Goal: Task Accomplishment & Management: Complete application form

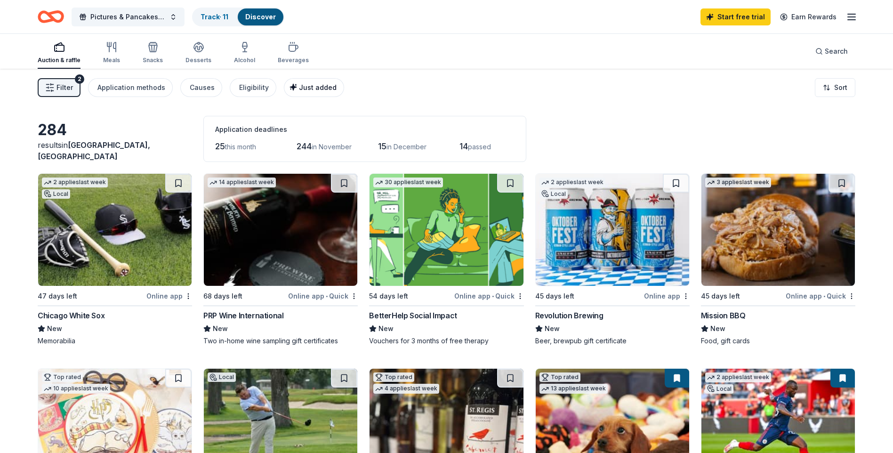
click at [295, 82] on div "Just added" at bounding box center [314, 87] width 43 height 11
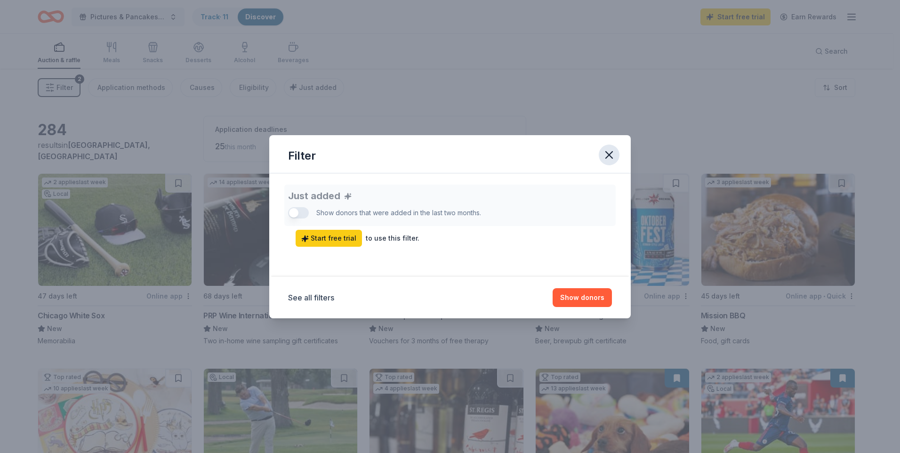
click at [605, 154] on icon "button" at bounding box center [609, 154] width 13 height 13
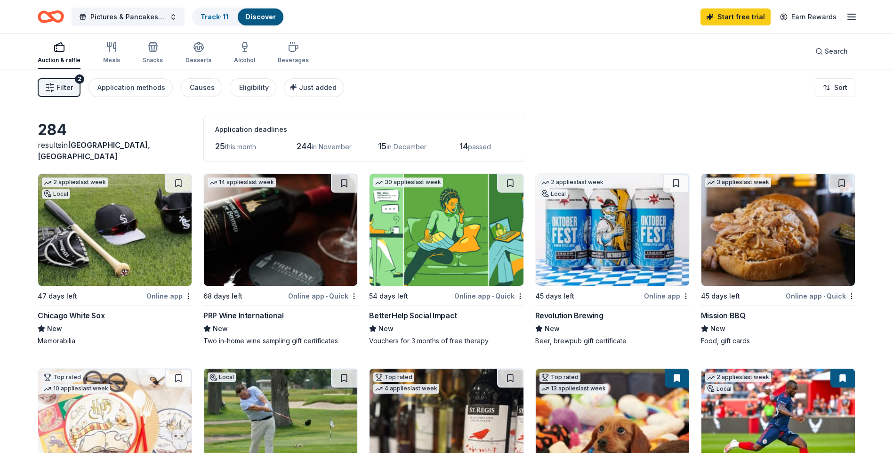
click at [72, 92] on span "Filter" at bounding box center [65, 87] width 16 height 11
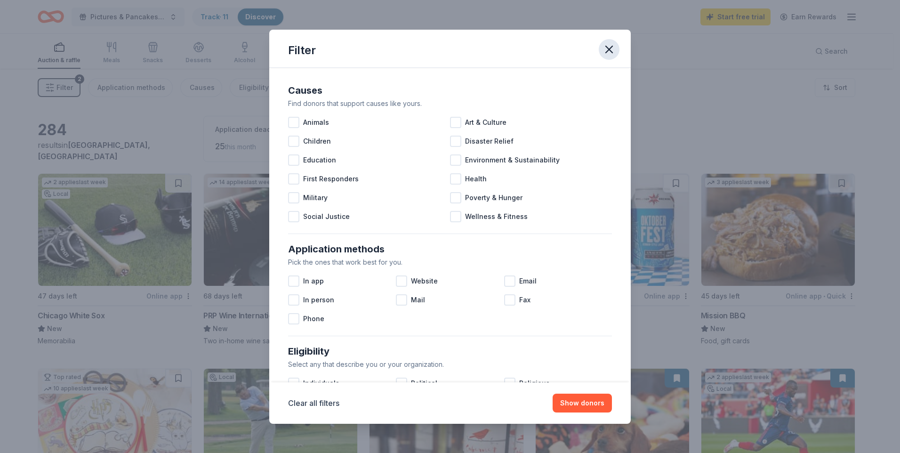
click at [610, 48] on icon "button" at bounding box center [609, 49] width 7 height 7
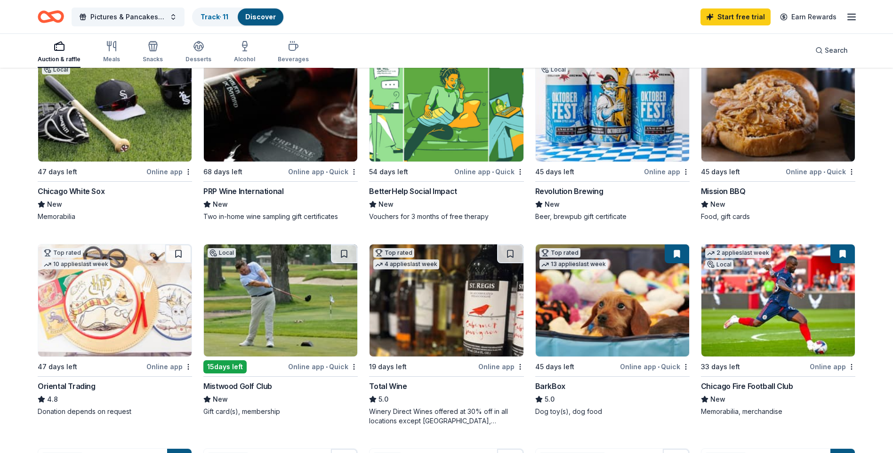
scroll to position [141, 0]
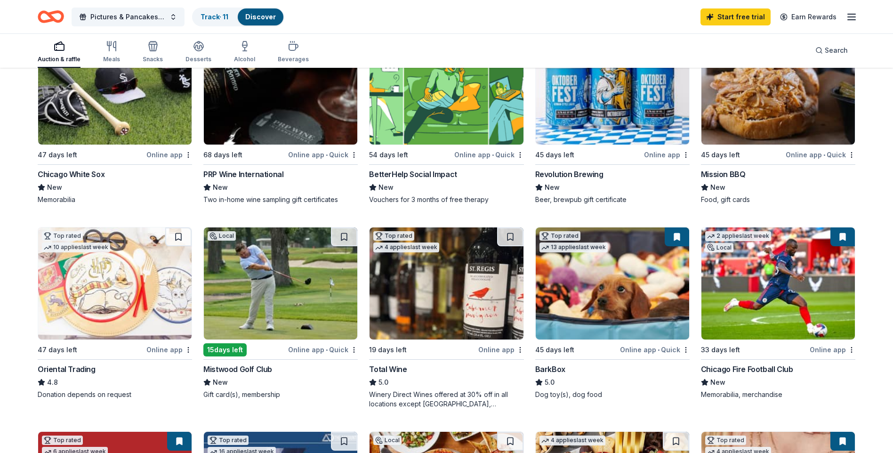
click at [448, 310] on img at bounding box center [446, 283] width 153 height 112
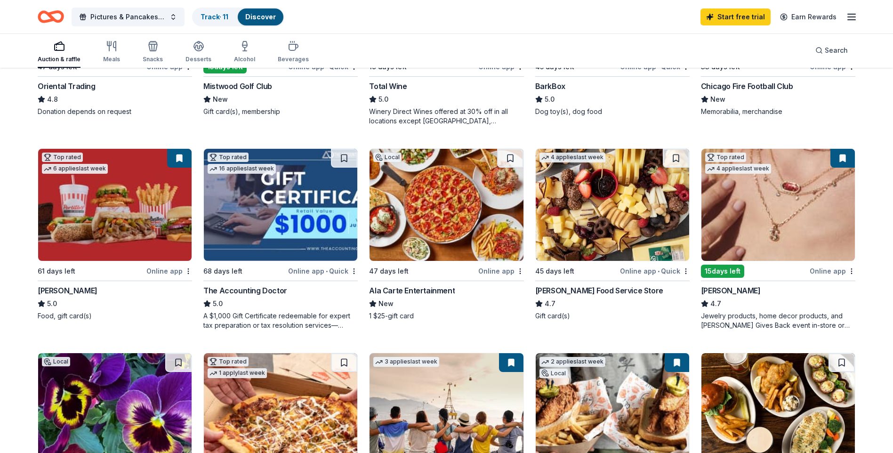
scroll to position [424, 0]
click at [588, 202] on img at bounding box center [612, 205] width 153 height 112
click at [222, 16] on link "Track · 11" at bounding box center [215, 17] width 28 height 8
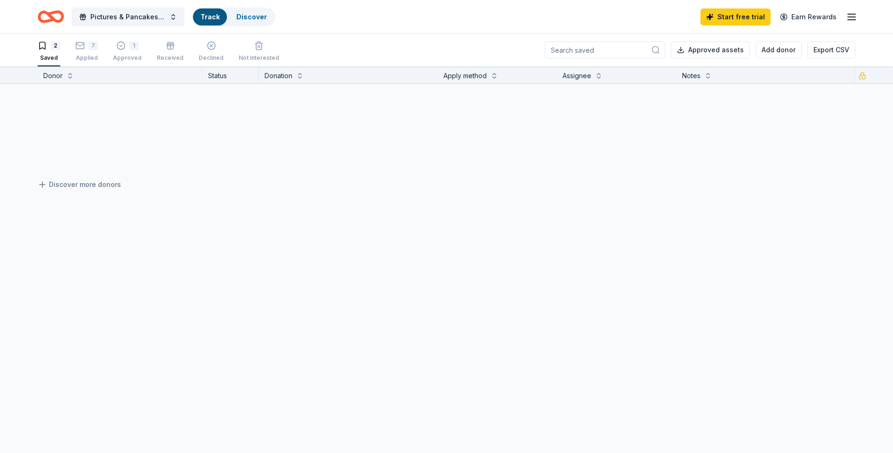
scroll to position [0, 0]
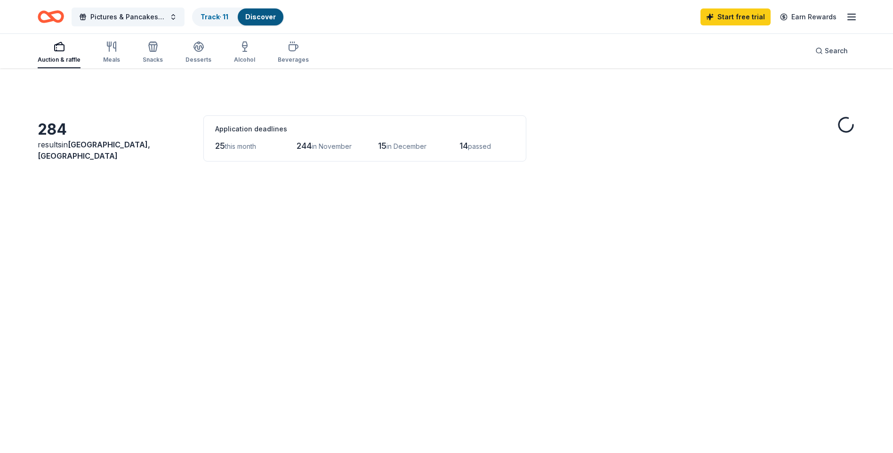
scroll to position [424, 0]
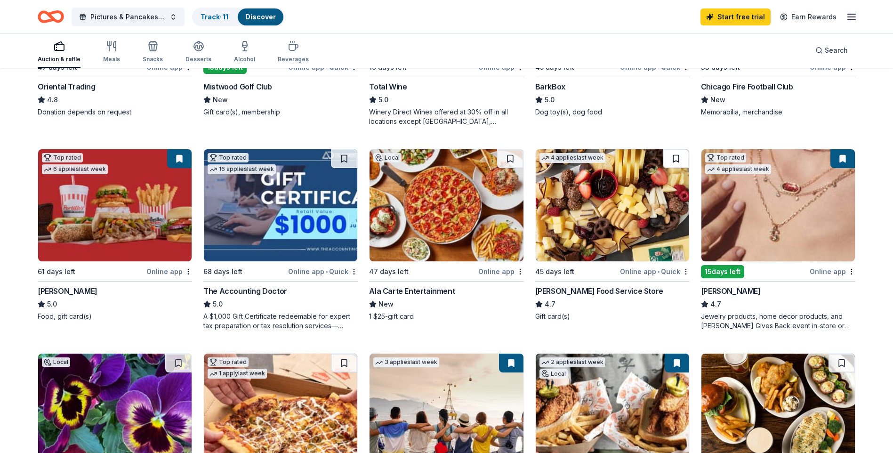
click at [677, 157] on button at bounding box center [676, 158] width 26 height 19
click at [223, 16] on link "Track · 12" at bounding box center [215, 17] width 29 height 8
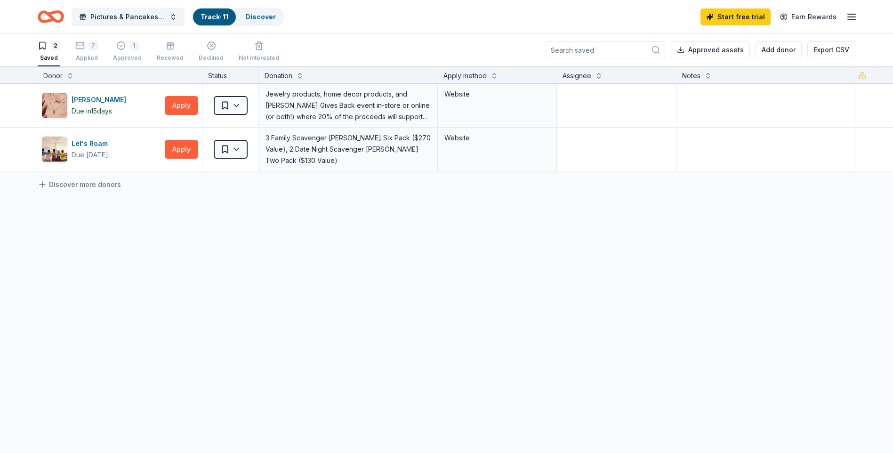
scroll to position [0, 0]
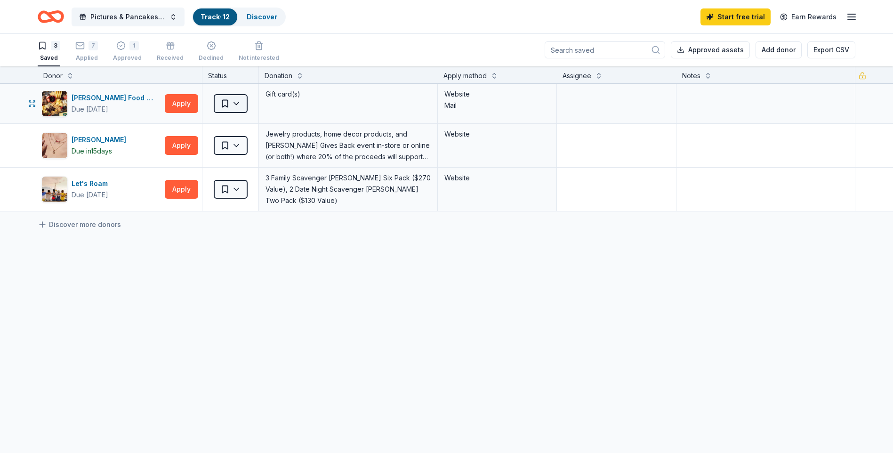
click at [238, 105] on html "Pictures & Pancakes with Santa Track · 12 Discover Start free trial Earn Reward…" at bounding box center [446, 226] width 893 height 453
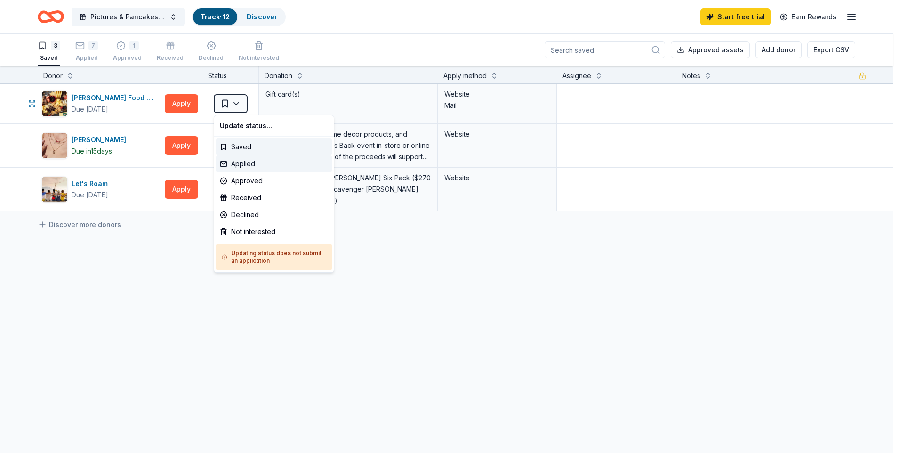
click at [246, 165] on div "Applied" at bounding box center [274, 163] width 116 height 17
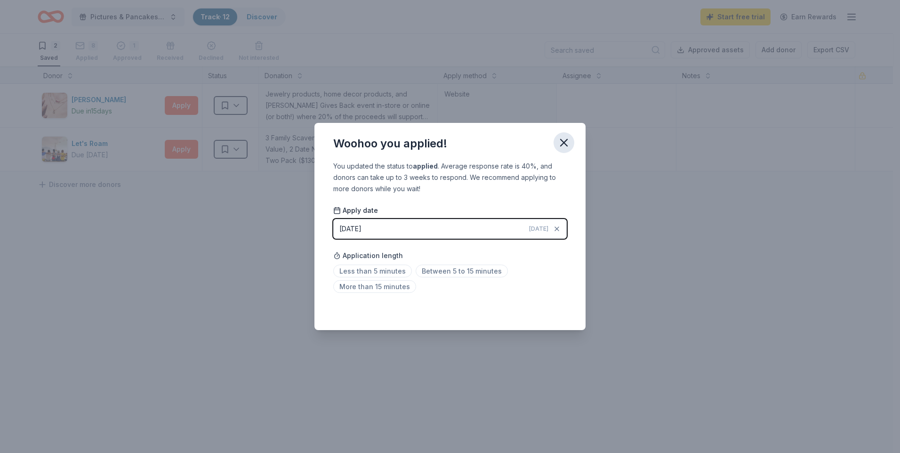
click at [565, 144] on icon "button" at bounding box center [564, 142] width 7 height 7
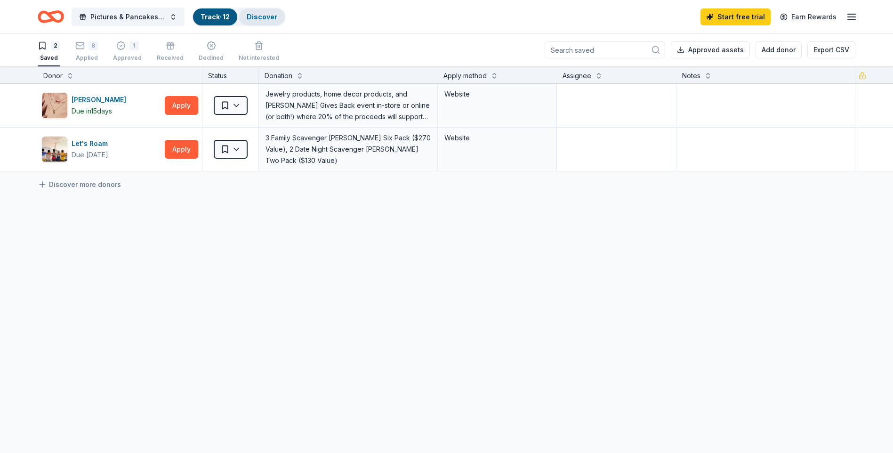
click at [272, 20] on link "Discover" at bounding box center [262, 17] width 31 height 8
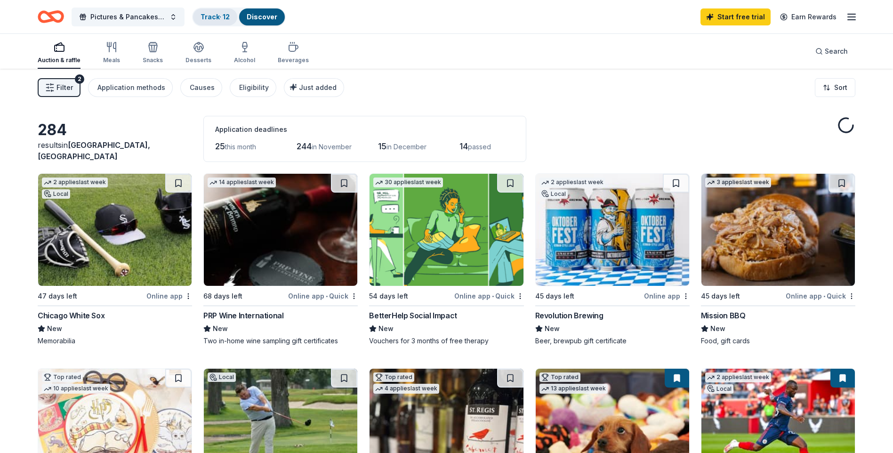
click at [216, 17] on link "Track · 12" at bounding box center [215, 17] width 29 height 8
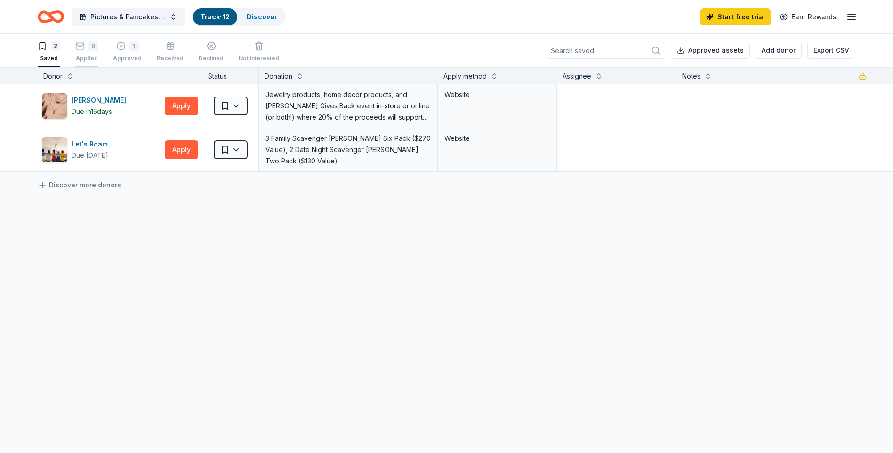
click at [89, 57] on div "Applied" at bounding box center [86, 59] width 23 height 8
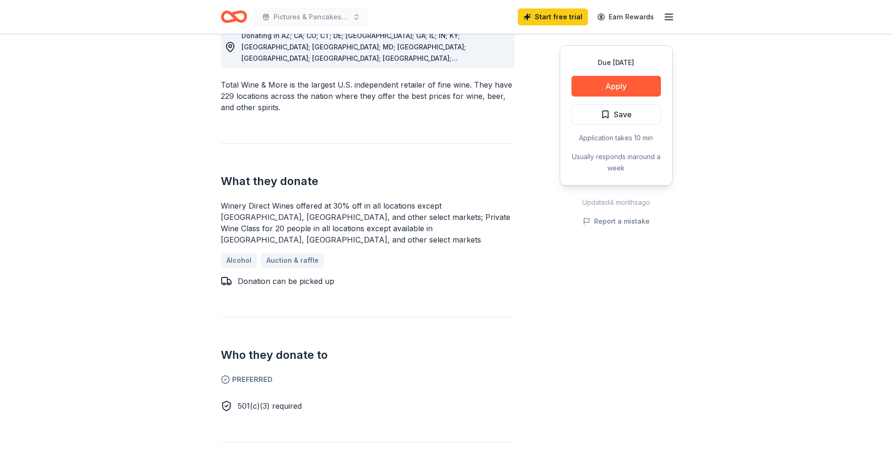
scroll to position [47, 0]
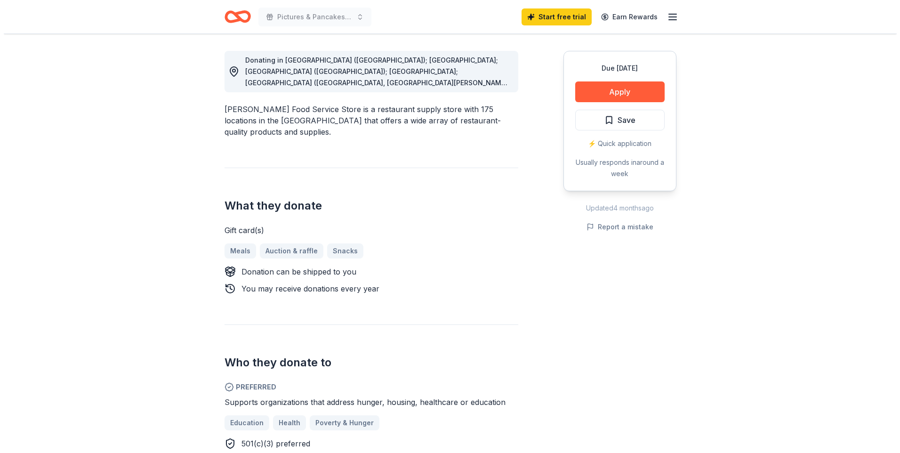
scroll to position [283, 0]
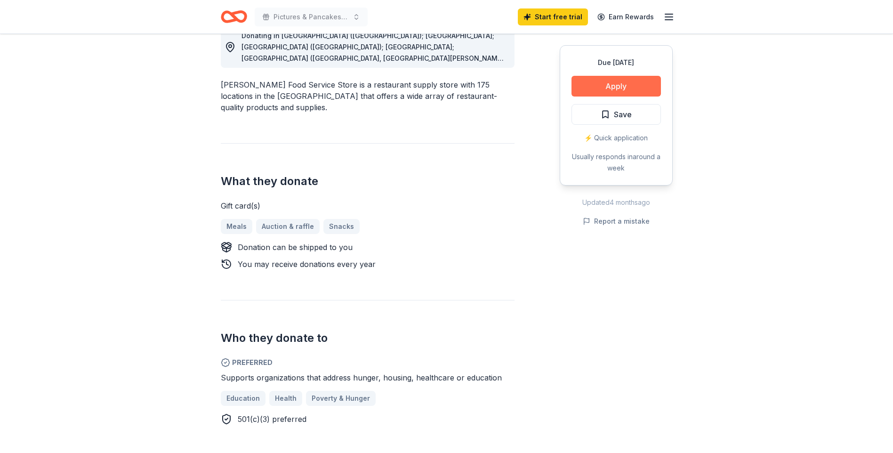
click at [630, 88] on button "Apply" at bounding box center [616, 86] width 89 height 21
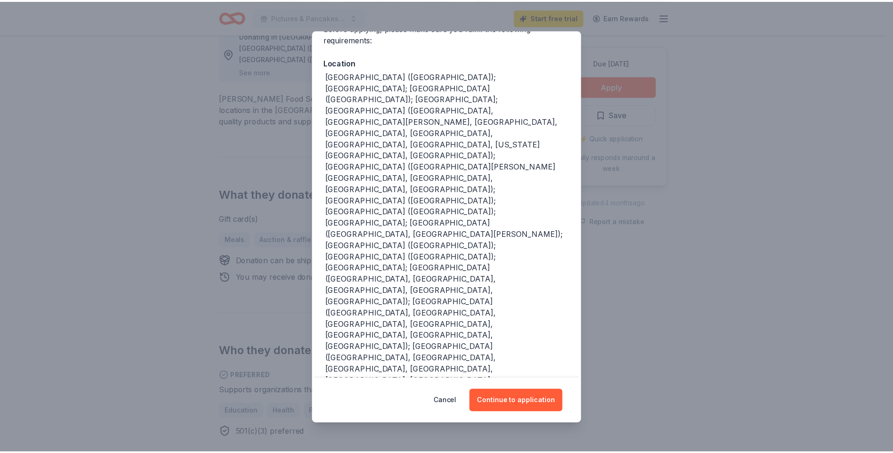
scroll to position [89, 0]
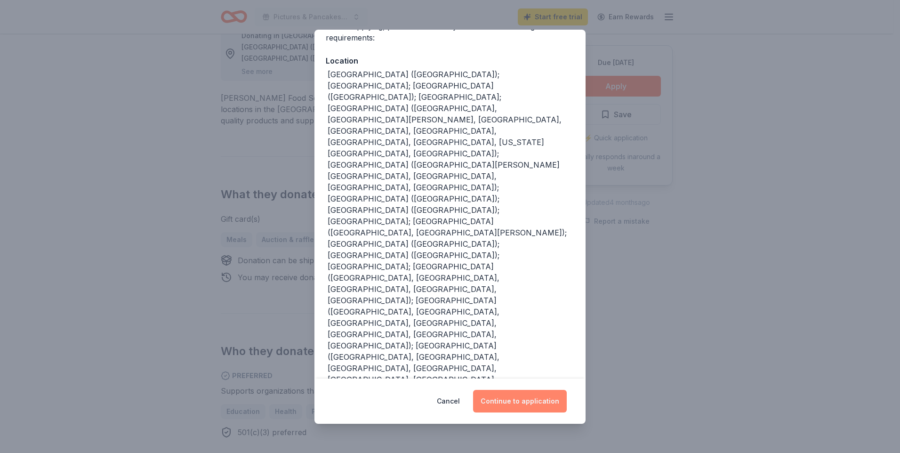
click at [522, 398] on button "Continue to application" at bounding box center [520, 401] width 94 height 23
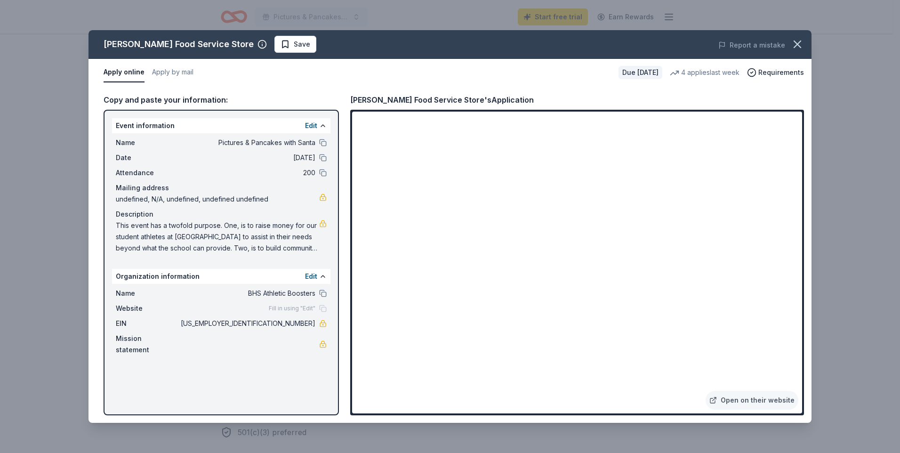
drag, startPoint x: 116, startPoint y: 225, endPoint x: 263, endPoint y: 243, distance: 147.6
click at [263, 243] on span "This event has a twofold purpose. One, is to raise money for our student athlet…" at bounding box center [217, 237] width 203 height 34
click at [256, 241] on span "This event has a twofold purpose. One, is to raise money for our student athlet…" at bounding box center [217, 237] width 203 height 34
click at [118, 226] on span "This event has a twofold purpose. One, is to raise money for our student athlet…" at bounding box center [217, 237] width 203 height 34
click at [313, 275] on button "Edit" at bounding box center [311, 276] width 12 height 11
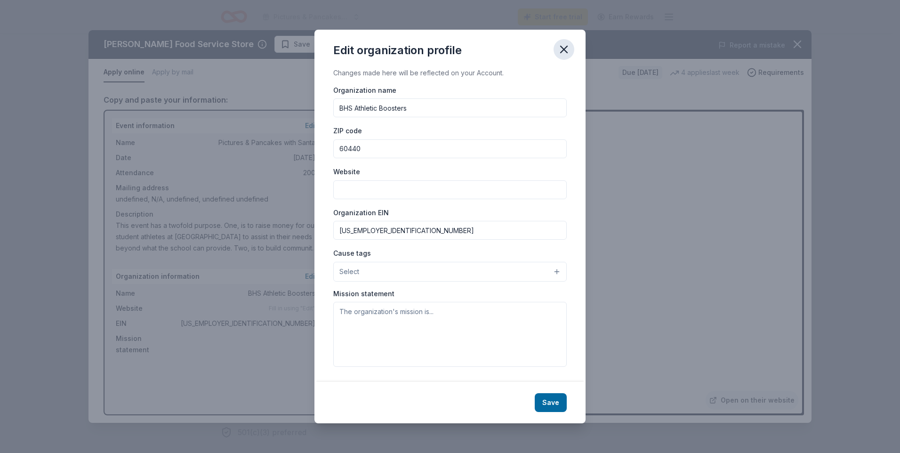
click at [567, 47] on icon "button" at bounding box center [564, 49] width 7 height 7
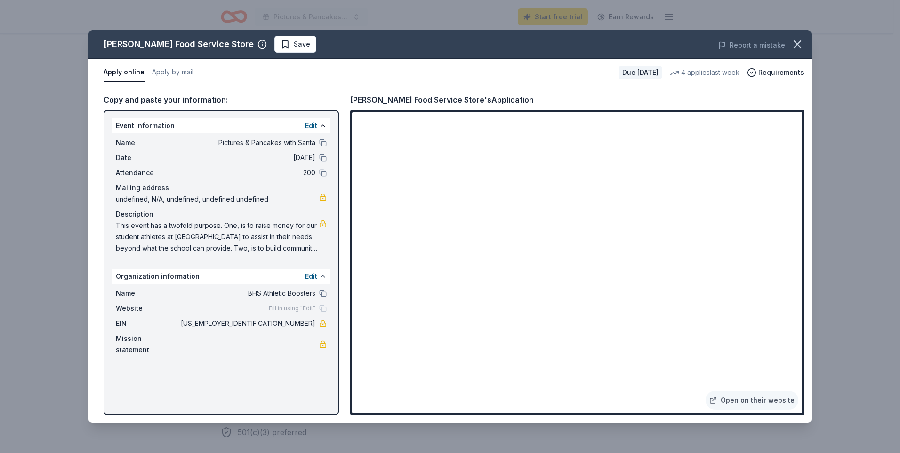
click at [323, 277] on button at bounding box center [323, 277] width 8 height 8
click at [319, 276] on button at bounding box center [323, 277] width 8 height 8
click at [307, 277] on button "Edit" at bounding box center [311, 276] width 12 height 11
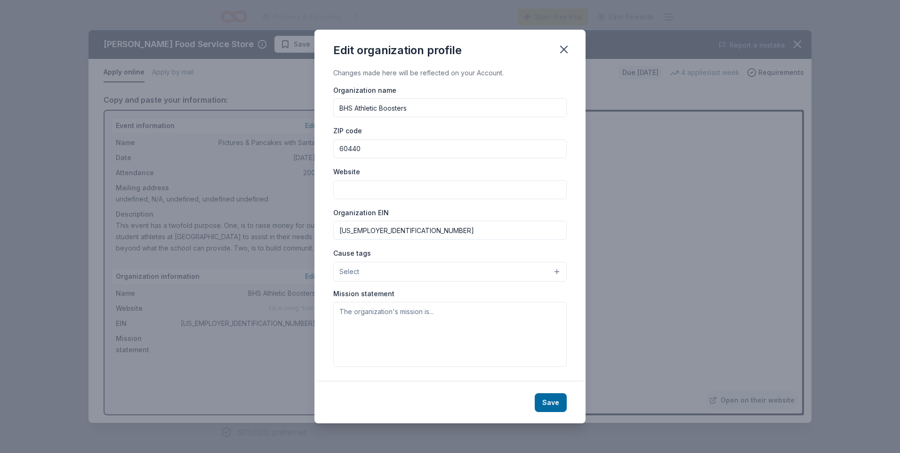
drag, startPoint x: 398, startPoint y: 234, endPoint x: 326, endPoint y: 234, distance: 72.0
click at [326, 234] on div "Changes made here will be reflected on your Account. Organization name BHS Athl…" at bounding box center [450, 224] width 271 height 315
type input "61-2186503"
click at [554, 404] on button "Save" at bounding box center [551, 402] width 32 height 19
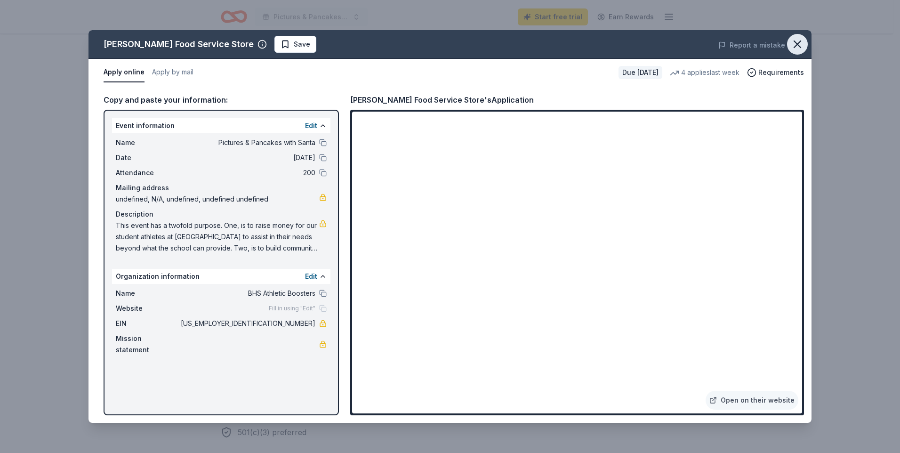
click at [798, 43] on icon "button" at bounding box center [797, 44] width 7 height 7
